Goal: Browse casually: Explore the website without a specific task or goal

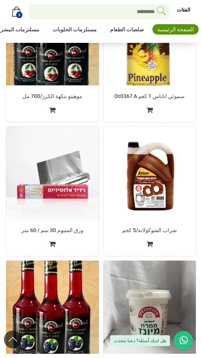
scroll to position [1660, 0]
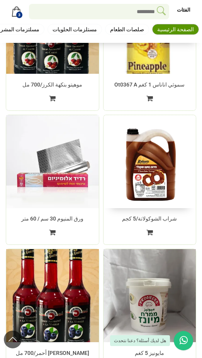
click at [147, 192] on img at bounding box center [149, 162] width 97 height 98
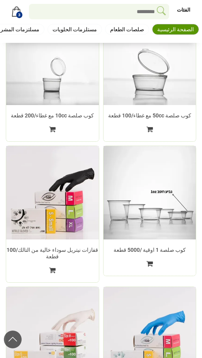
scroll to position [1086, 0]
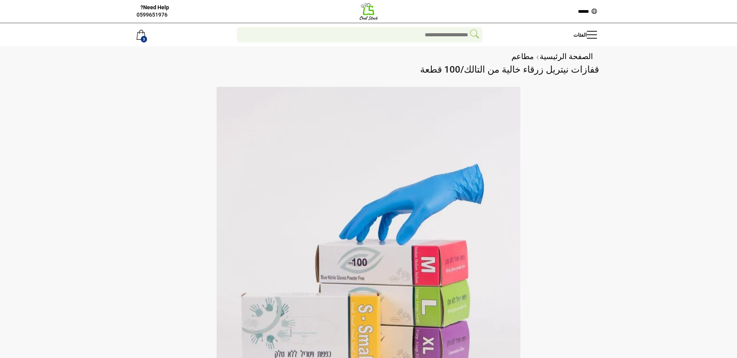
click at [368, 9] on img at bounding box center [368, 11] width 19 height 19
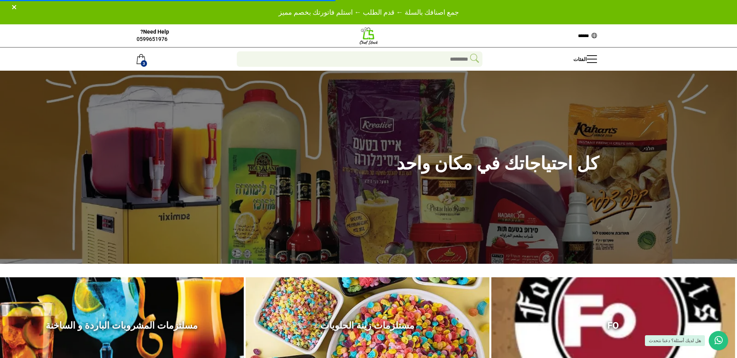
click at [720, 346] on span at bounding box center [718, 340] width 8 height 19
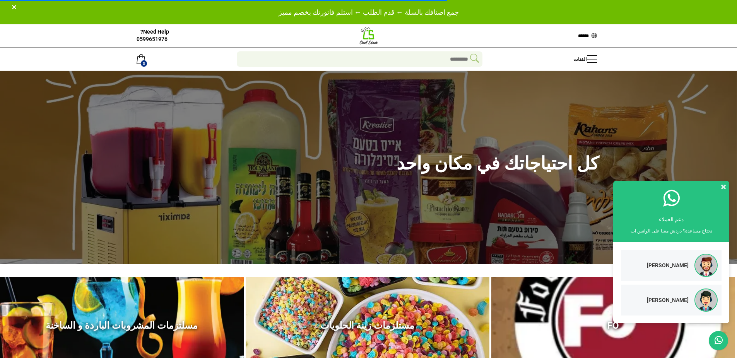
click at [720, 346] on span at bounding box center [718, 340] width 8 height 19
